Goal: Task Accomplishment & Management: Use online tool/utility

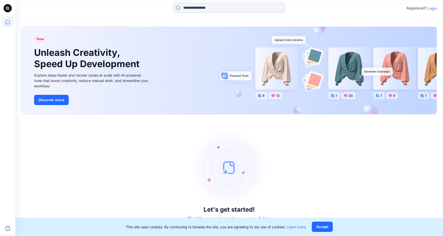
click at [432, 7] on p "Login" at bounding box center [432, 8] width 9 height 5
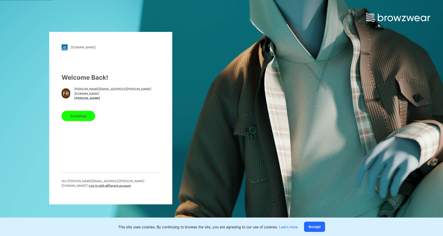
click at [86, 115] on button "Continue" at bounding box center [79, 116] width 34 height 10
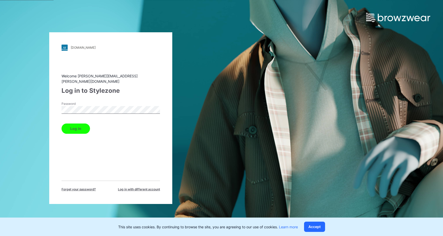
click at [77, 126] on button "Log in" at bounding box center [76, 129] width 28 height 10
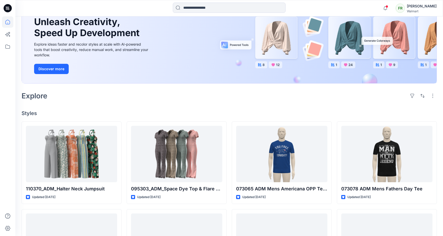
scroll to position [51, 0]
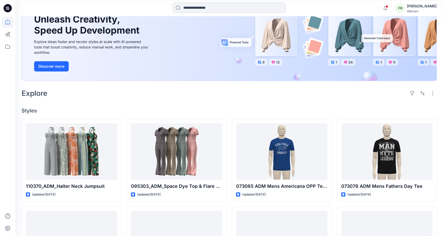
click at [229, 7] on input at bounding box center [229, 8] width 113 height 10
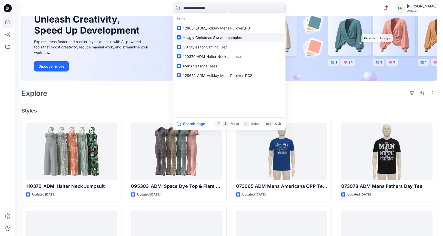
click at [219, 39] on span "**Ugly Christmas Sweater samples" at bounding box center [212, 37] width 59 height 4
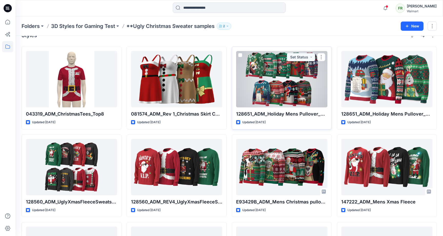
scroll to position [17, 0]
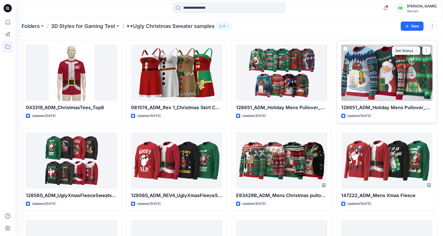
click at [368, 85] on div at bounding box center [386, 73] width 91 height 56
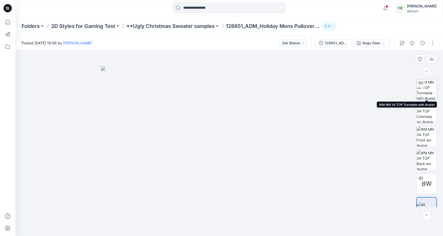
click at [428, 89] on img at bounding box center [427, 89] width 20 height 20
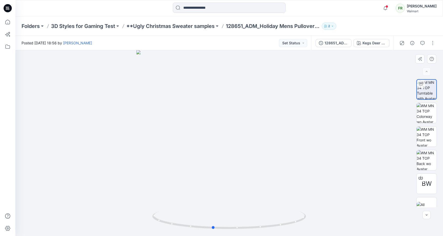
drag, startPoint x: 242, startPoint y: 113, endPoint x: 221, endPoint y: 115, distance: 20.9
click at [221, 115] on div at bounding box center [229, 143] width 428 height 186
drag, startPoint x: 249, startPoint y: 116, endPoint x: 197, endPoint y: 117, distance: 51.3
click at [197, 117] on div at bounding box center [229, 143] width 428 height 186
click at [428, 218] on button "button" at bounding box center [426, 215] width 8 height 8
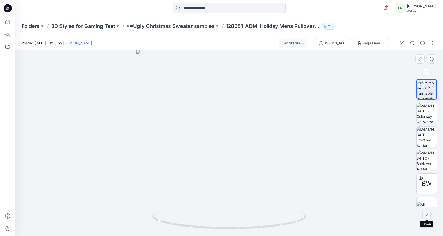
scroll to position [10, 0]
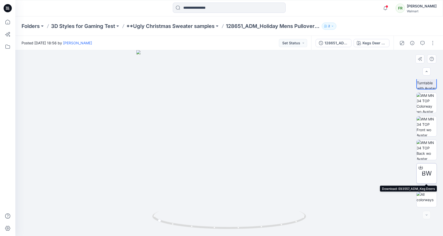
click at [426, 177] on span "BW" at bounding box center [427, 173] width 10 height 9
click at [432, 43] on button "button" at bounding box center [433, 43] width 8 height 8
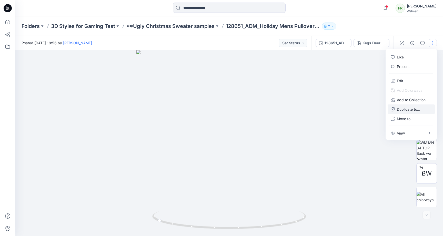
click at [406, 107] on p "Duplicate to..." at bounding box center [408, 109] width 23 height 5
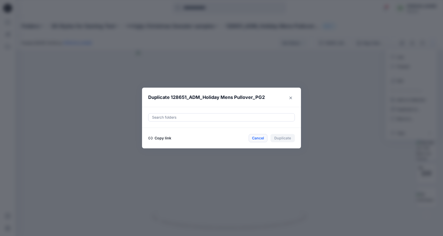
click at [255, 139] on button "Cancel" at bounding box center [258, 138] width 19 height 8
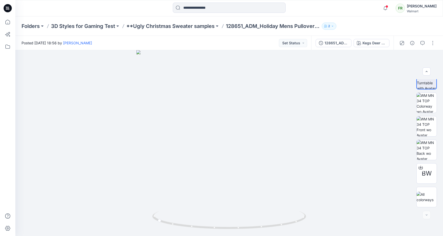
click at [417, 28] on div "Folders 3D Styles for Gaming Test **Ugly Christmas Sweater samples 128651_ADM_H…" at bounding box center [229, 25] width 428 height 19
